Goal: Find specific page/section: Find specific page/section

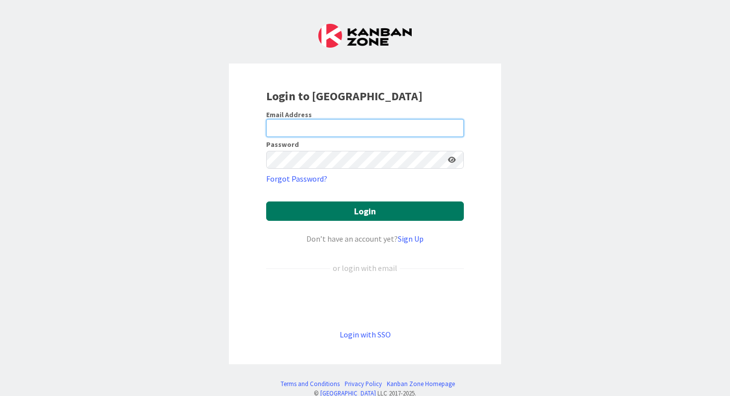
type input "[PERSON_NAME][EMAIL_ADDRESS][PERSON_NAME][DOMAIN_NAME]"
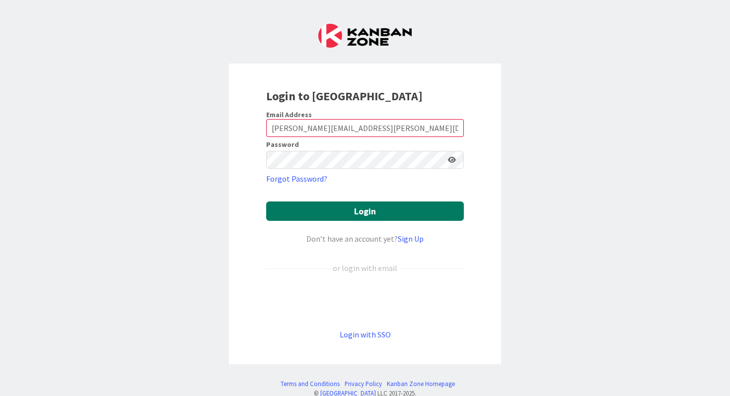
click at [361, 212] on button "Login" at bounding box center [365, 211] width 198 height 19
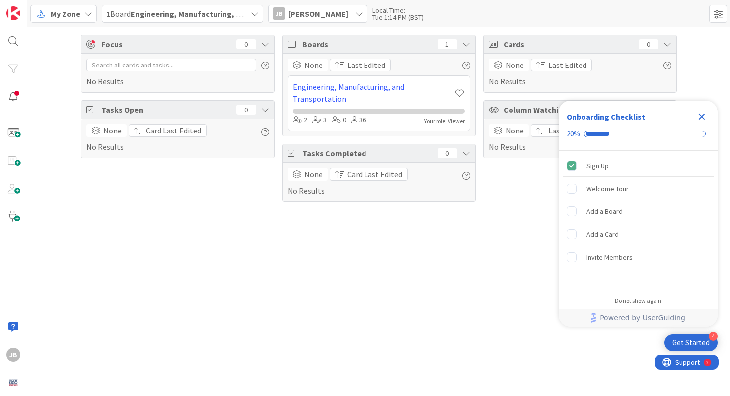
click at [703, 116] on icon "Close Checklist" at bounding box center [702, 117] width 6 height 6
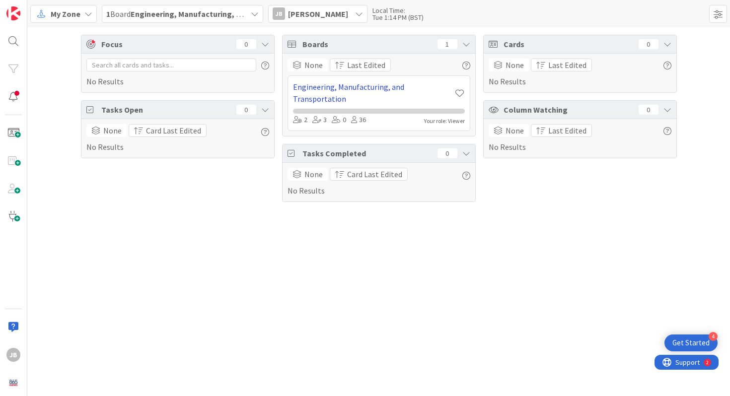
click at [326, 86] on link "Engineering, Manufacturing, and Transportation" at bounding box center [373, 93] width 161 height 24
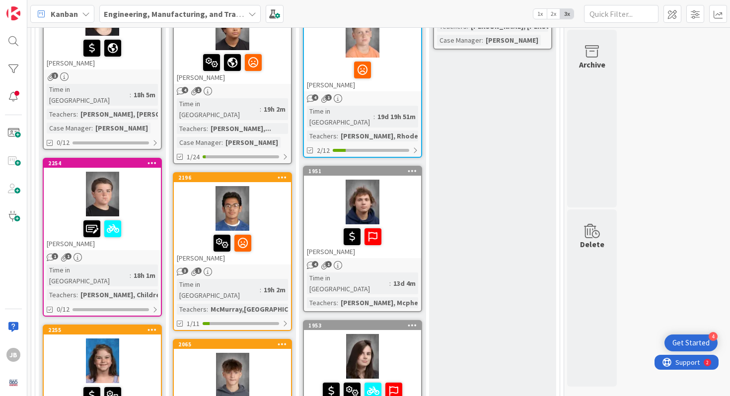
scroll to position [710, 0]
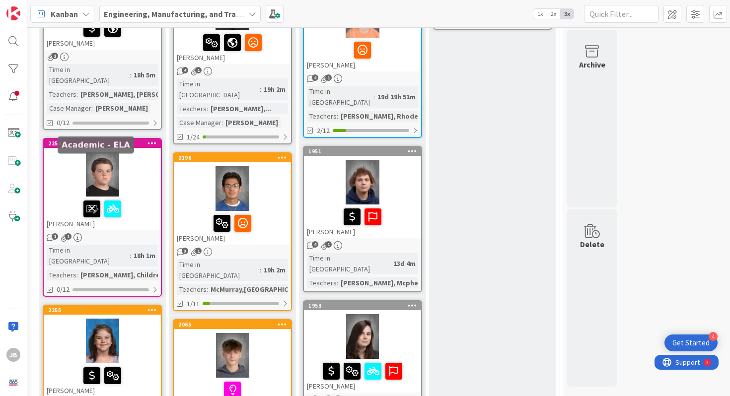
click at [95, 201] on icon at bounding box center [91, 209] width 17 height 16
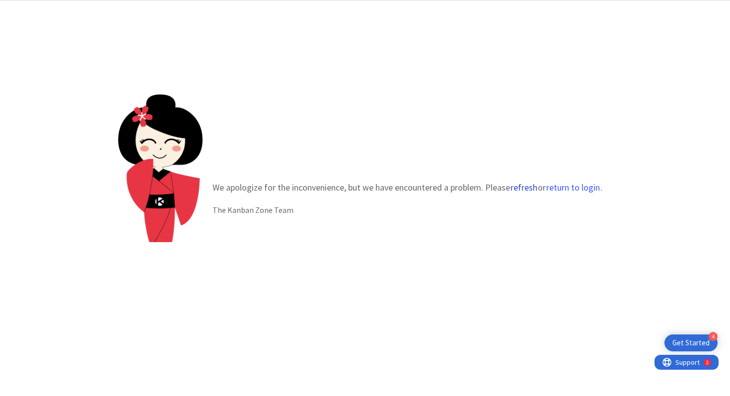
click at [521, 186] on button "refresh" at bounding box center [524, 188] width 28 height 10
